Goal: Browse casually

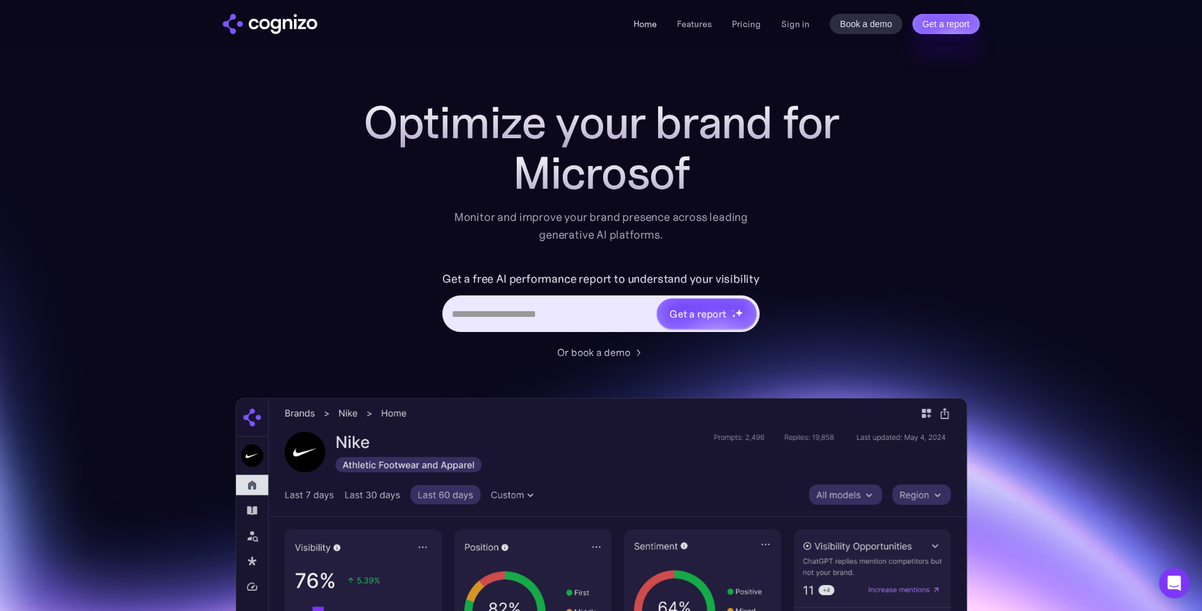
click at [643, 20] on link "Home" at bounding box center [644, 23] width 23 height 11
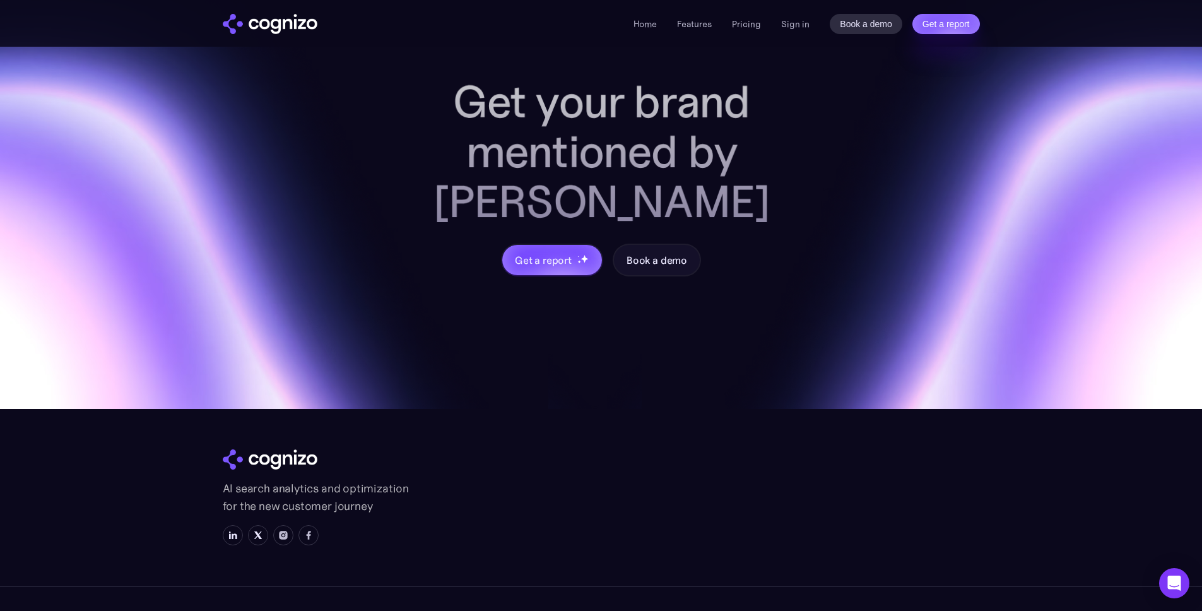
scroll to position [4946, 0]
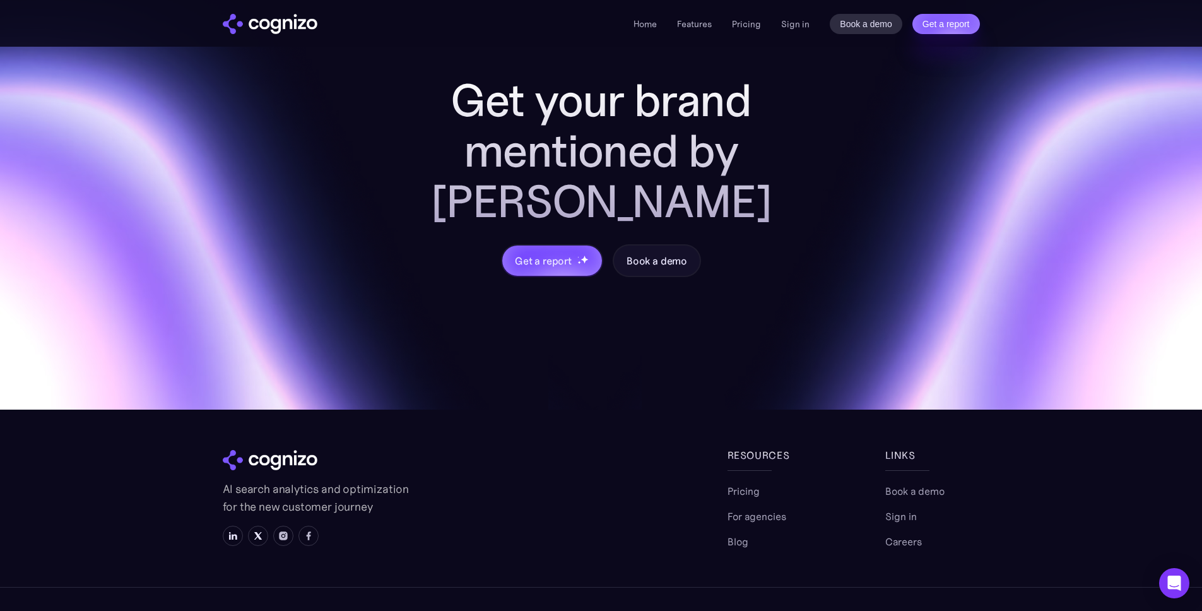
copy div "Cognizo"
